Goal: Task Accomplishment & Management: Use online tool/utility

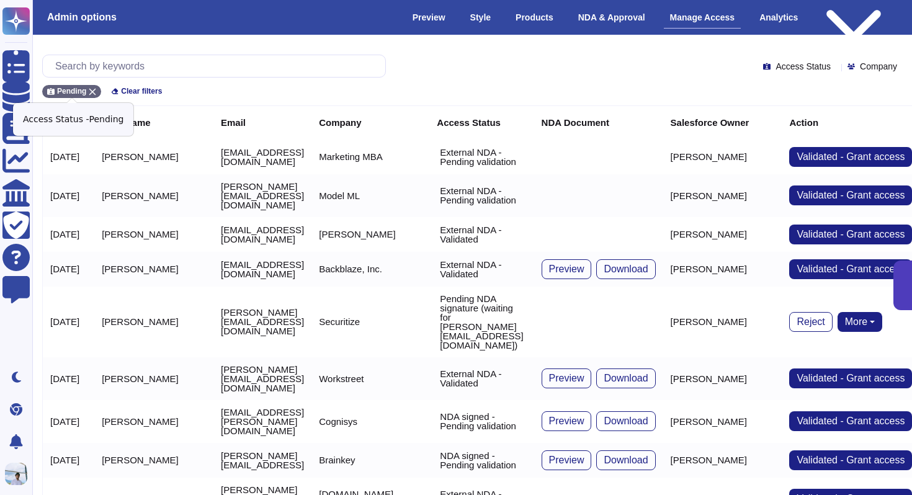
click at [89, 92] on div "Pending" at bounding box center [71, 91] width 59 height 13
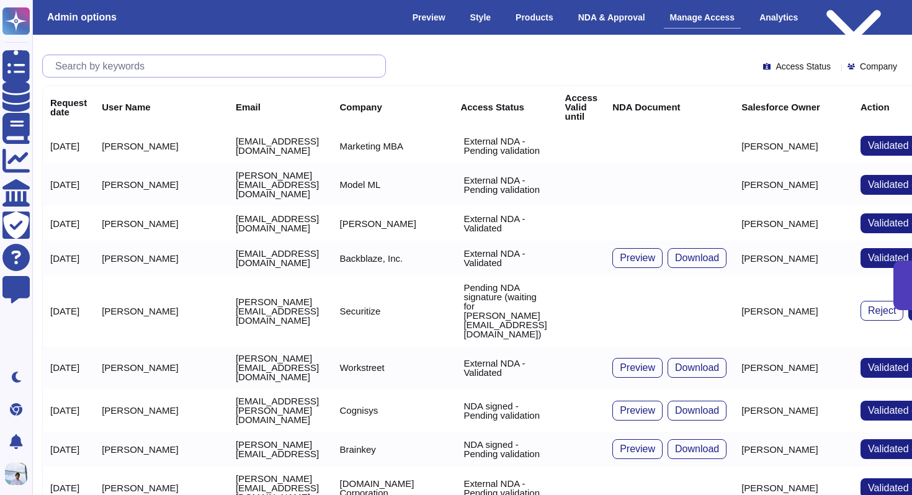
click at [107, 68] on input "text" at bounding box center [217, 66] width 336 height 22
paste input "[PERSON_NAME][EMAIL_ADDRESS][PERSON_NAME][DOMAIN_NAME]"
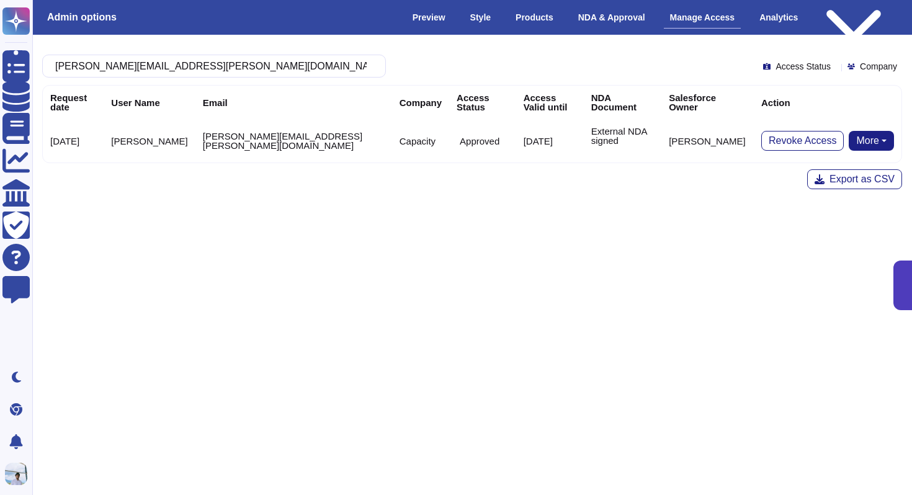
type input "[PERSON_NAME][EMAIL_ADDRESS][PERSON_NAME][DOMAIN_NAME]"
